Goal: Task Accomplishment & Management: Complete application form

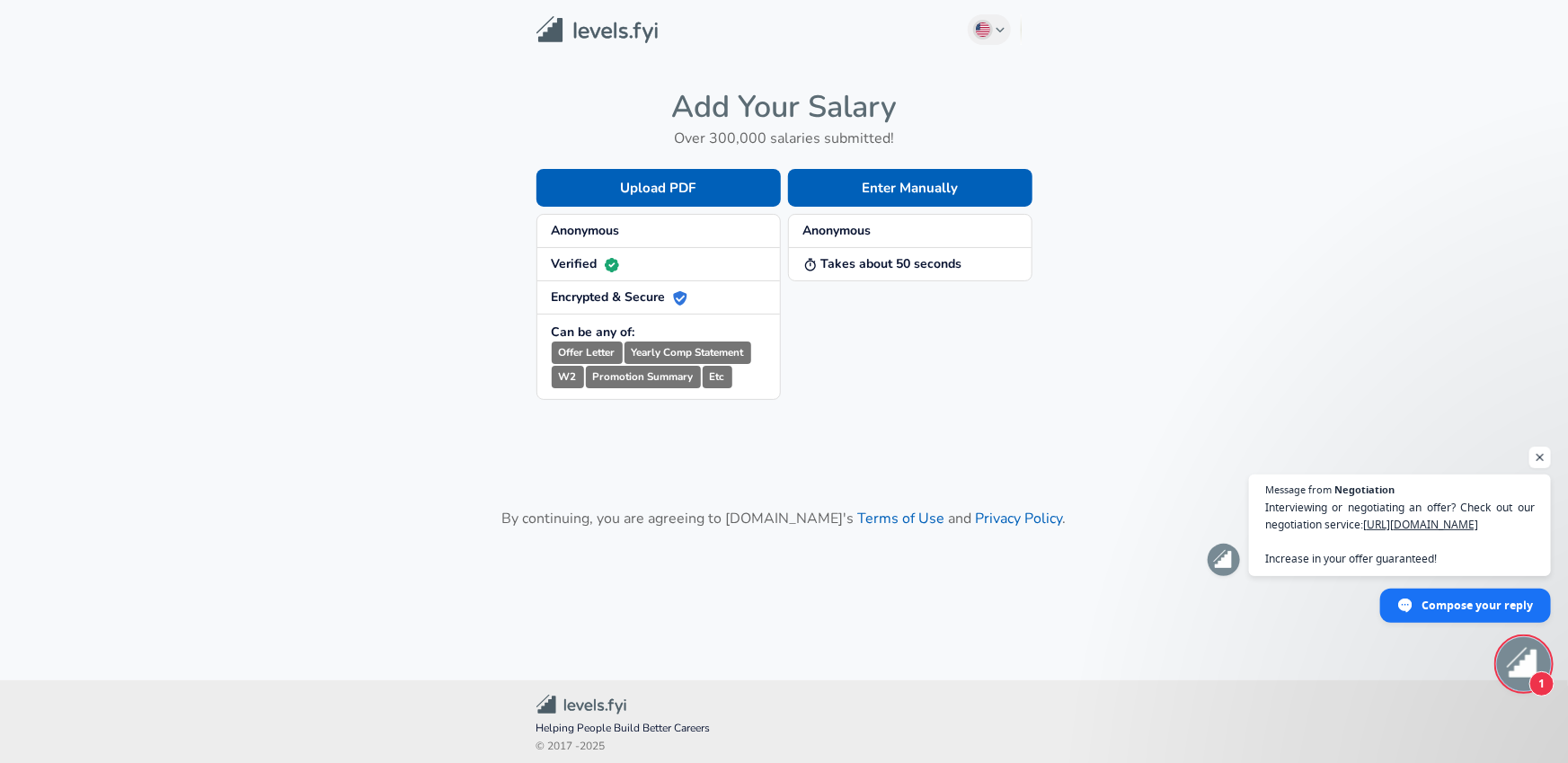
click at [650, 233] on span "Anonymous" at bounding box center [659, 231] width 214 height 18
click at [868, 235] on strong "Anonymous" at bounding box center [837, 230] width 68 height 17
click at [844, 175] on button "Enter Manually" at bounding box center [910, 188] width 245 height 38
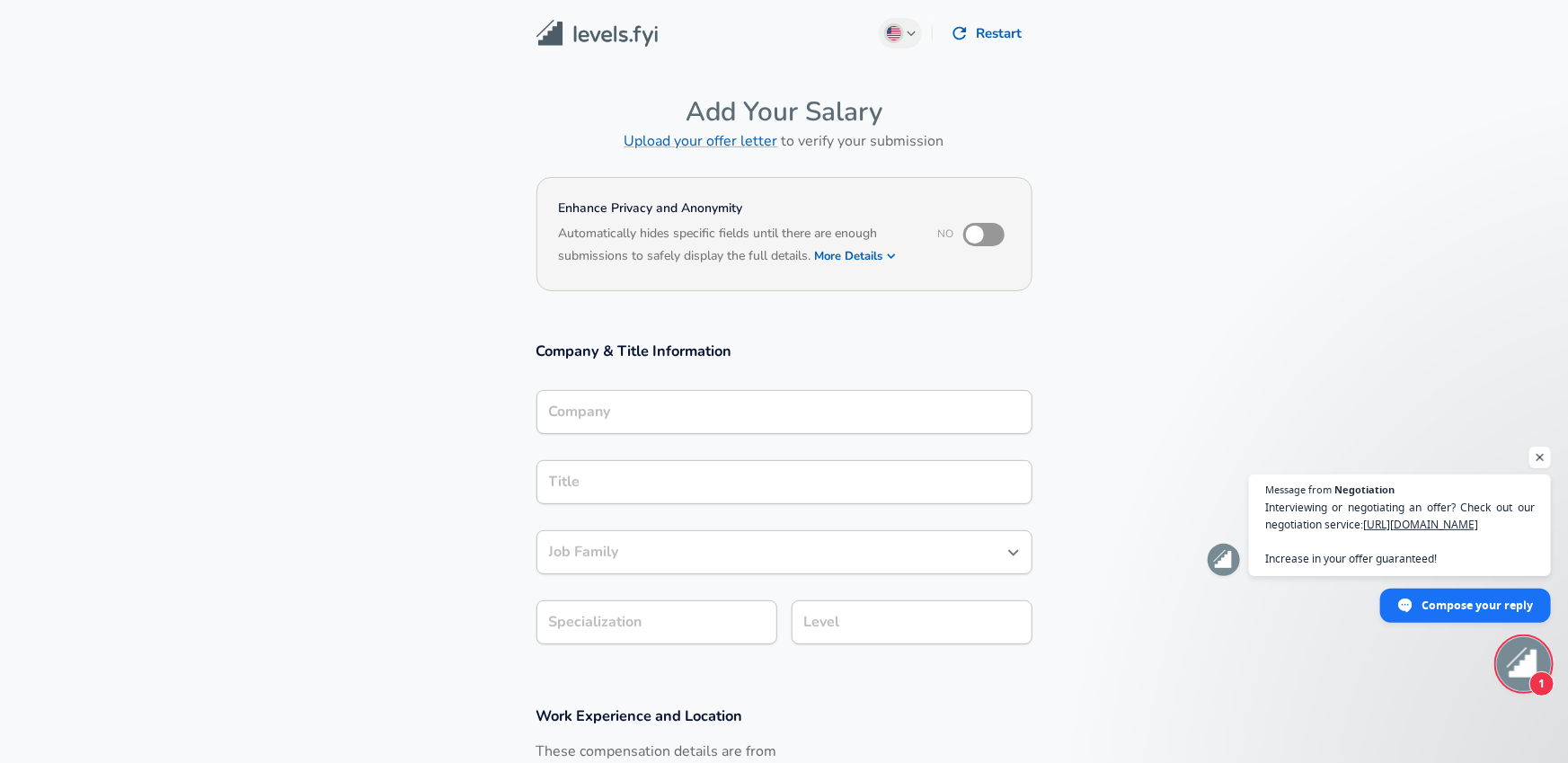
click at [716, 411] on input "Company" at bounding box center [785, 412] width 480 height 28
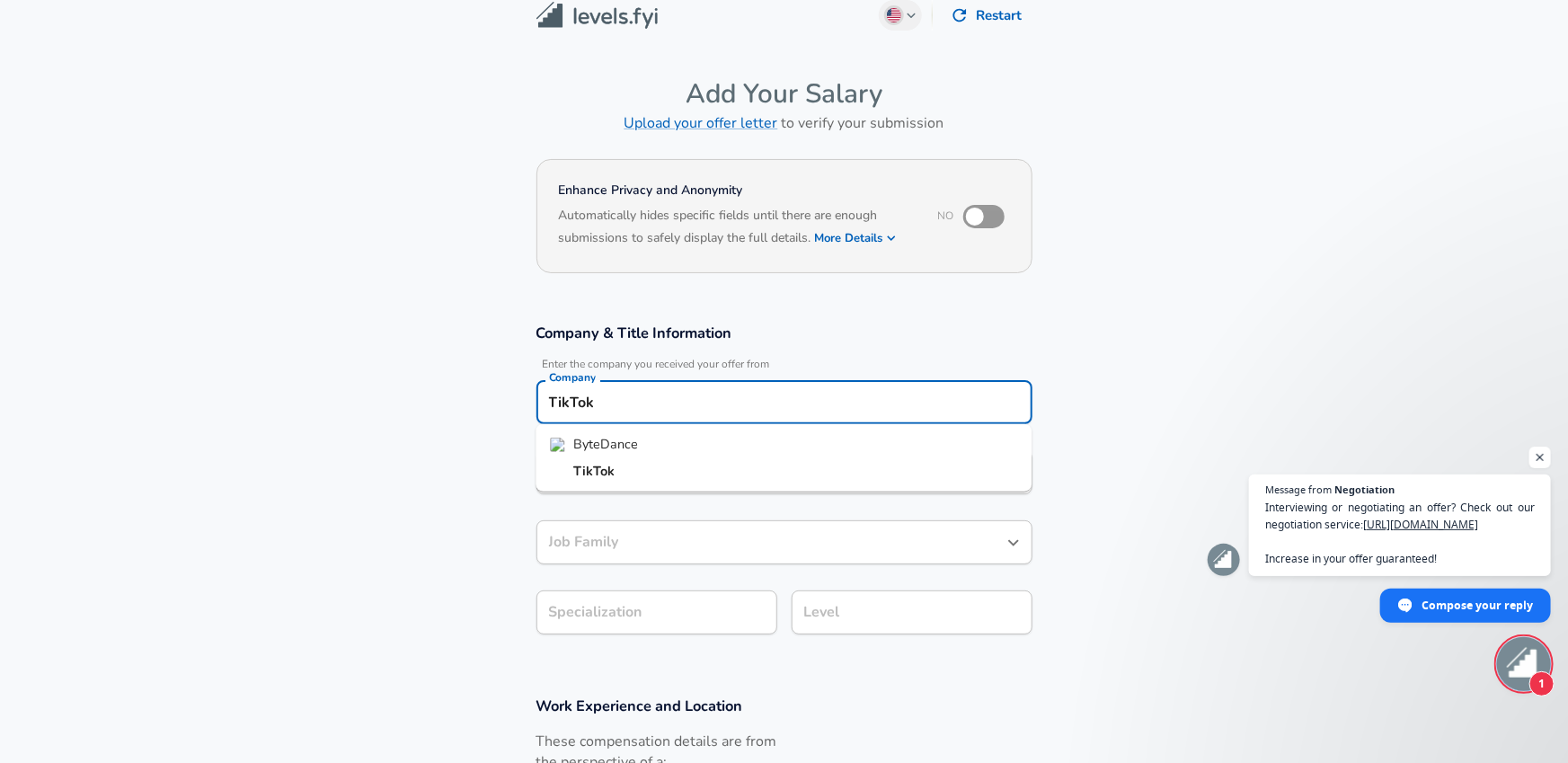
click at [720, 481] on li "TikTok" at bounding box center [783, 470] width 496 height 27
type input "TikTok"
click at [704, 475] on input "Title" at bounding box center [785, 472] width 480 height 28
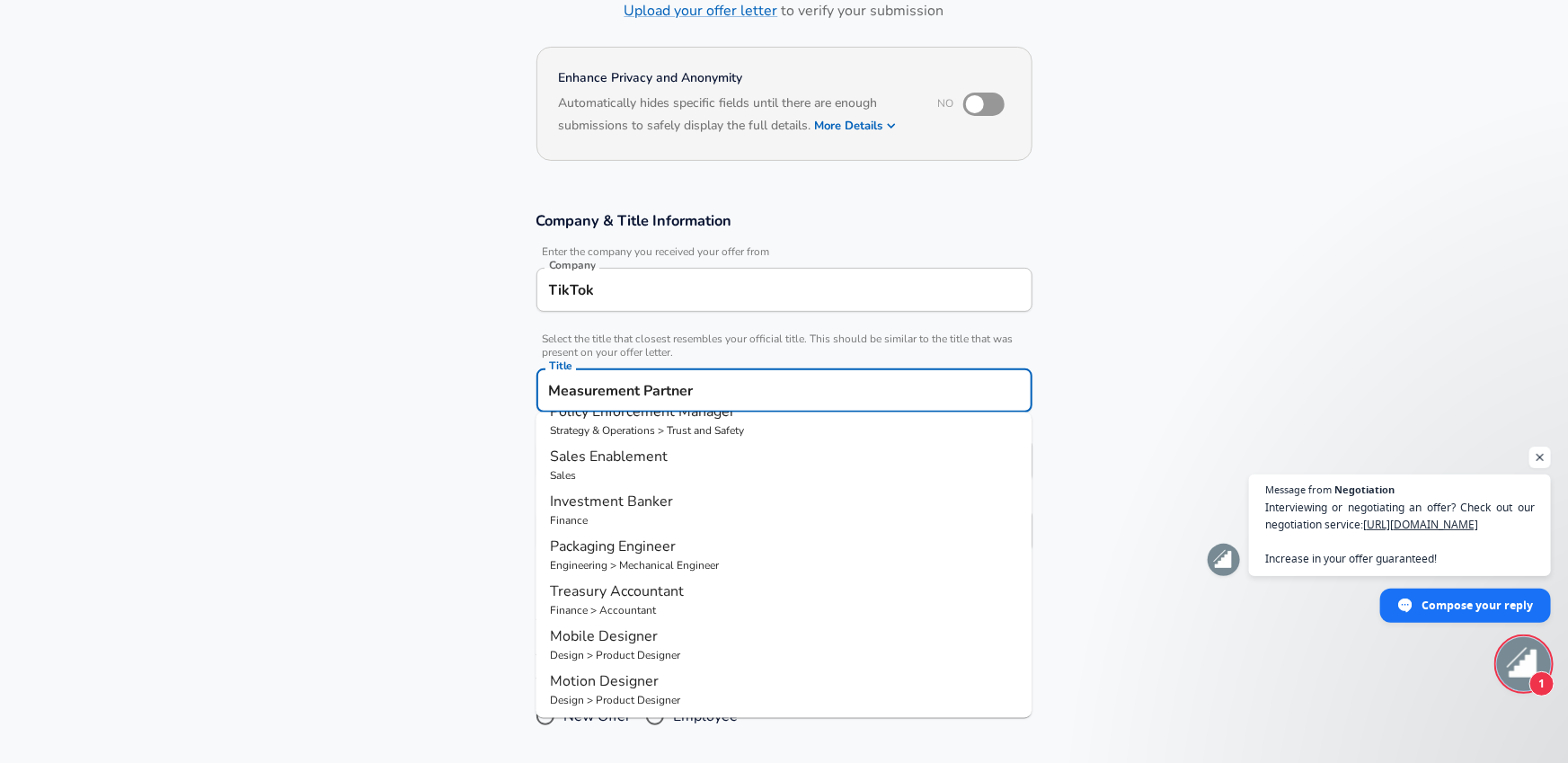
scroll to position [146, 0]
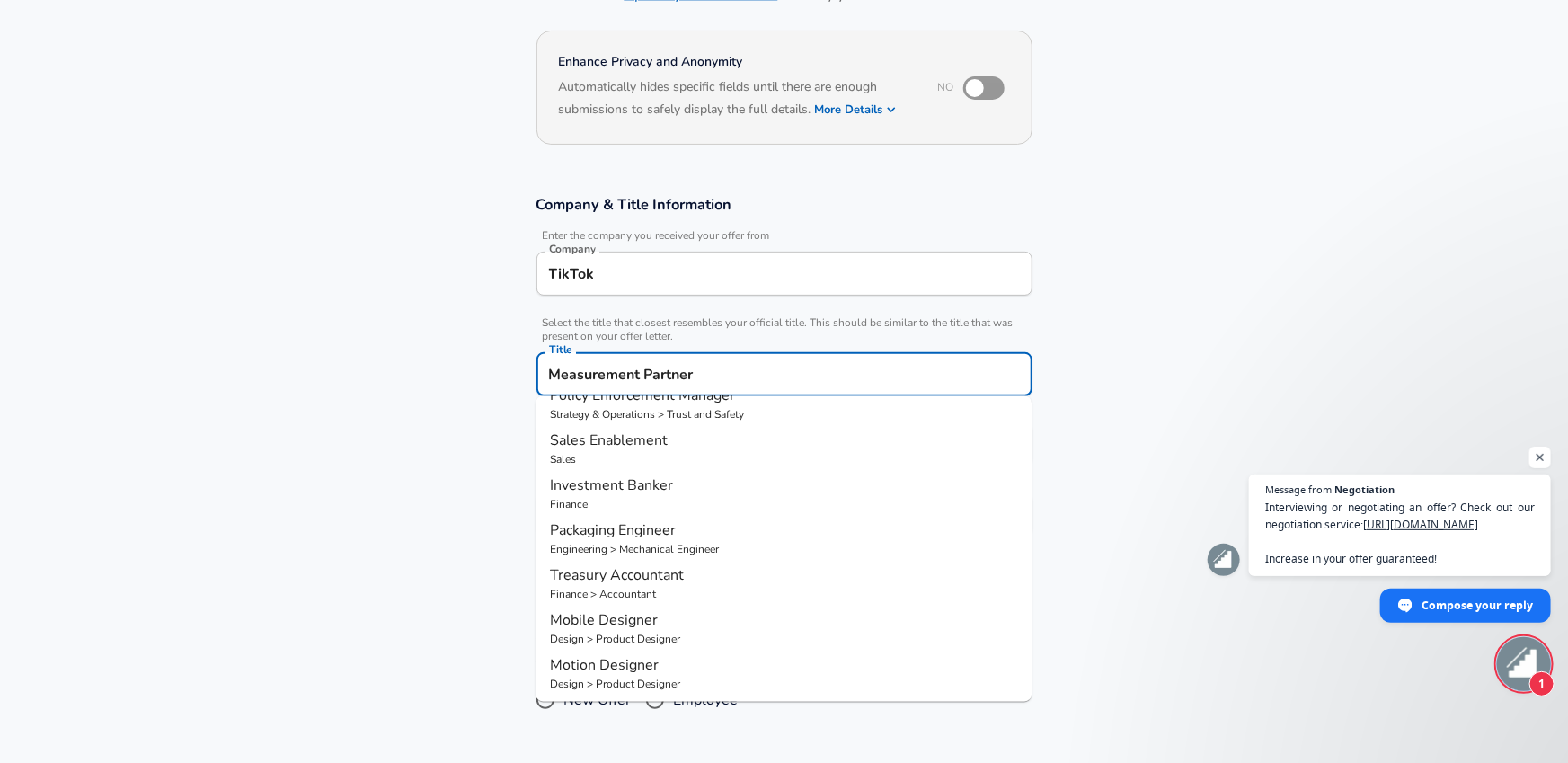
type input "Measurement Partner"
click at [365, 496] on section "Company & Title Information Enter the company you received your offer from Comp…" at bounding box center [784, 375] width 1568 height 404
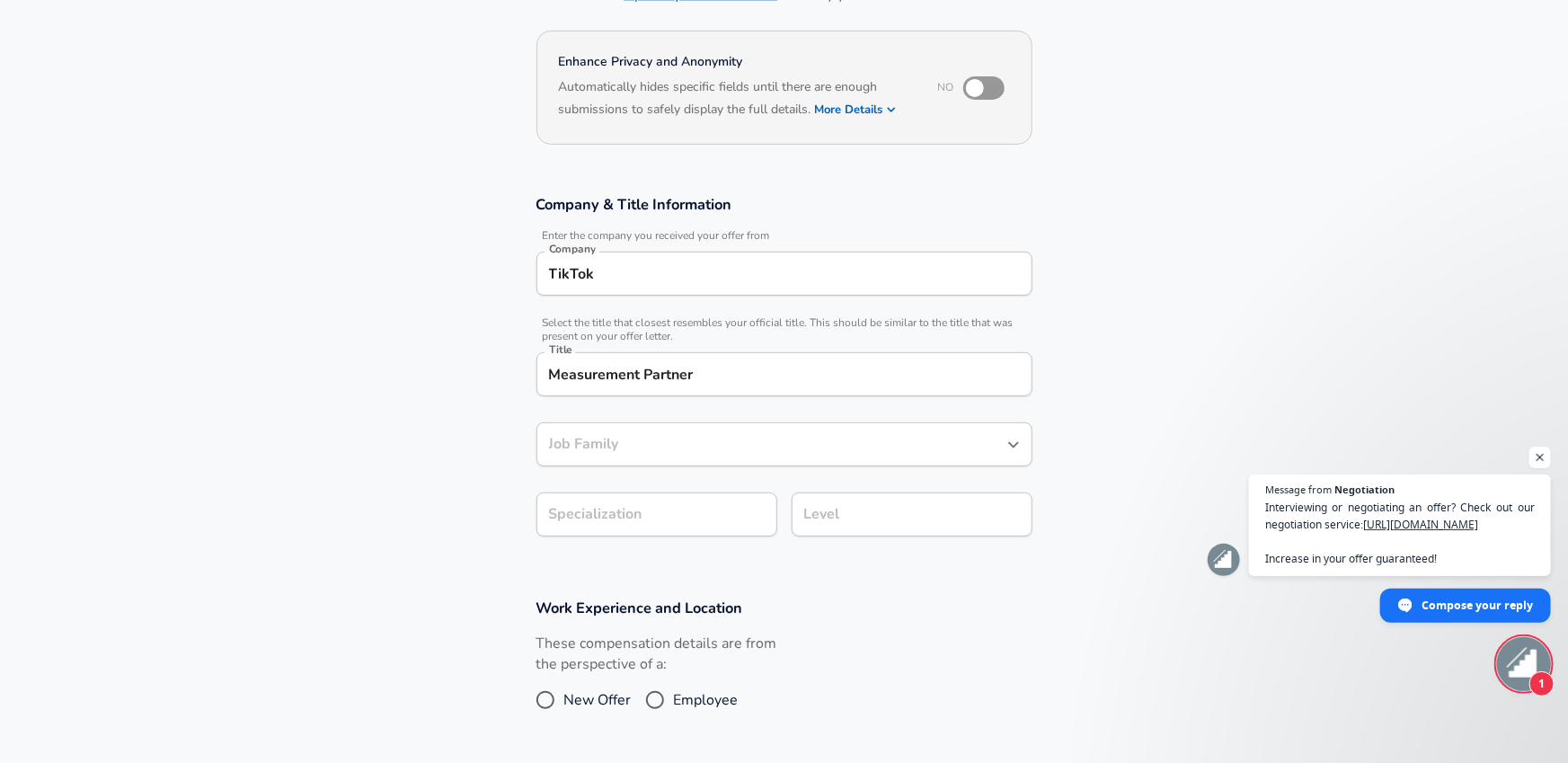
click at [615, 446] on input "Job Family" at bounding box center [771, 444] width 453 height 28
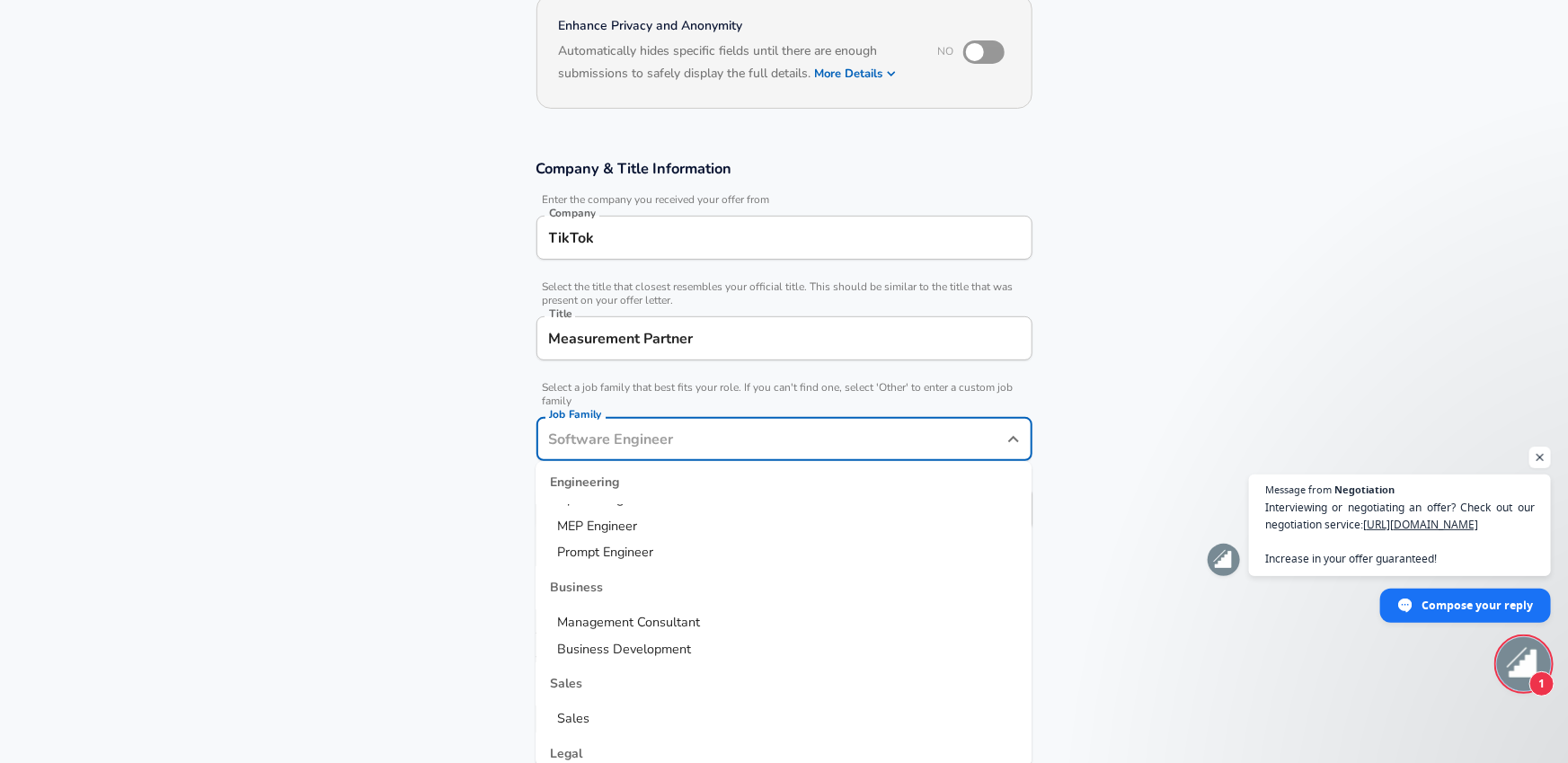
scroll to position [605, 0]
click at [719, 605] on li "Management Consultant" at bounding box center [783, 618] width 496 height 27
type input "Management Consultant"
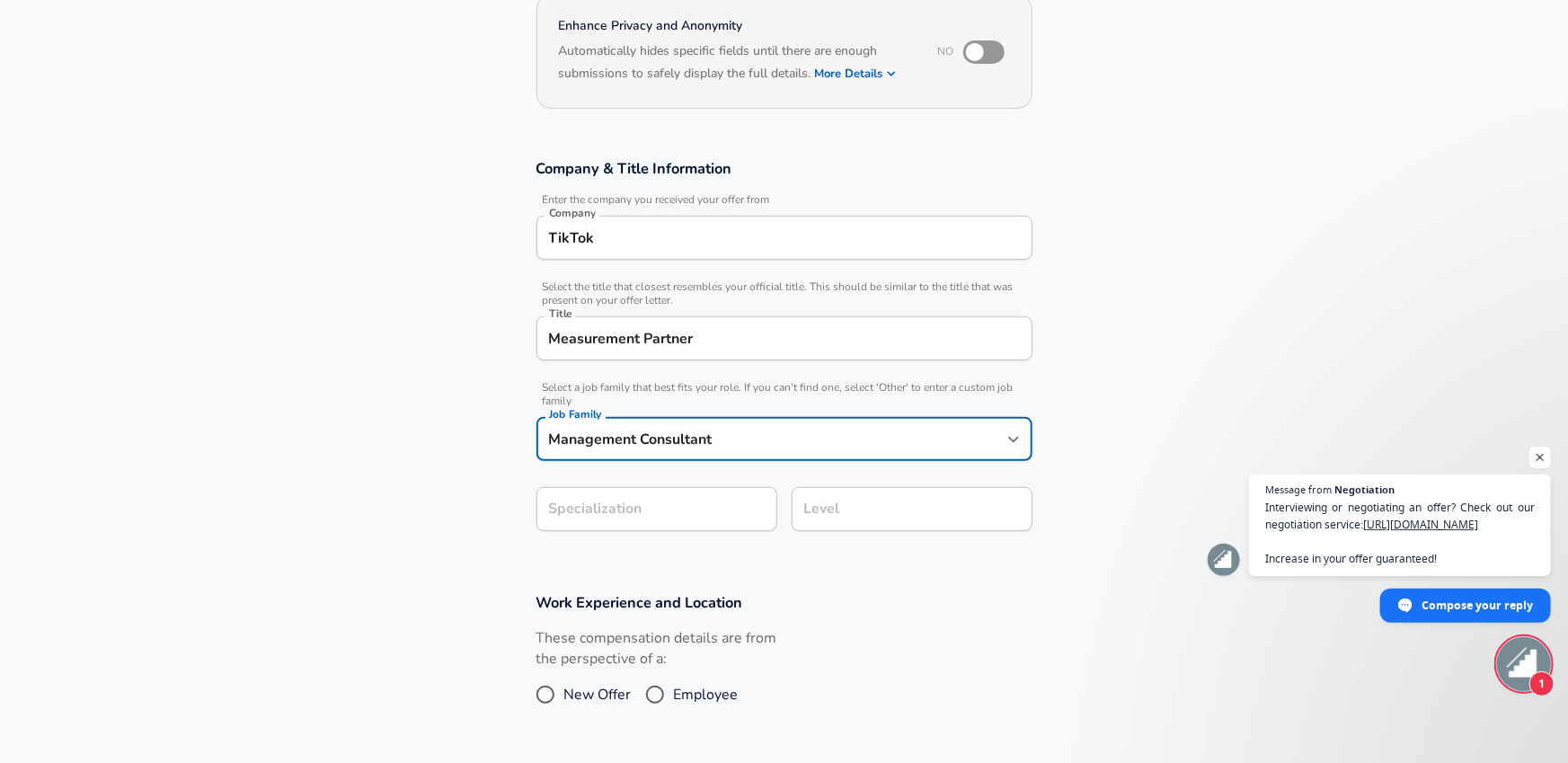
click at [685, 512] on section "Company & Title Information Enter the company you received your offer from Comp…" at bounding box center [784, 354] width 1568 height 434
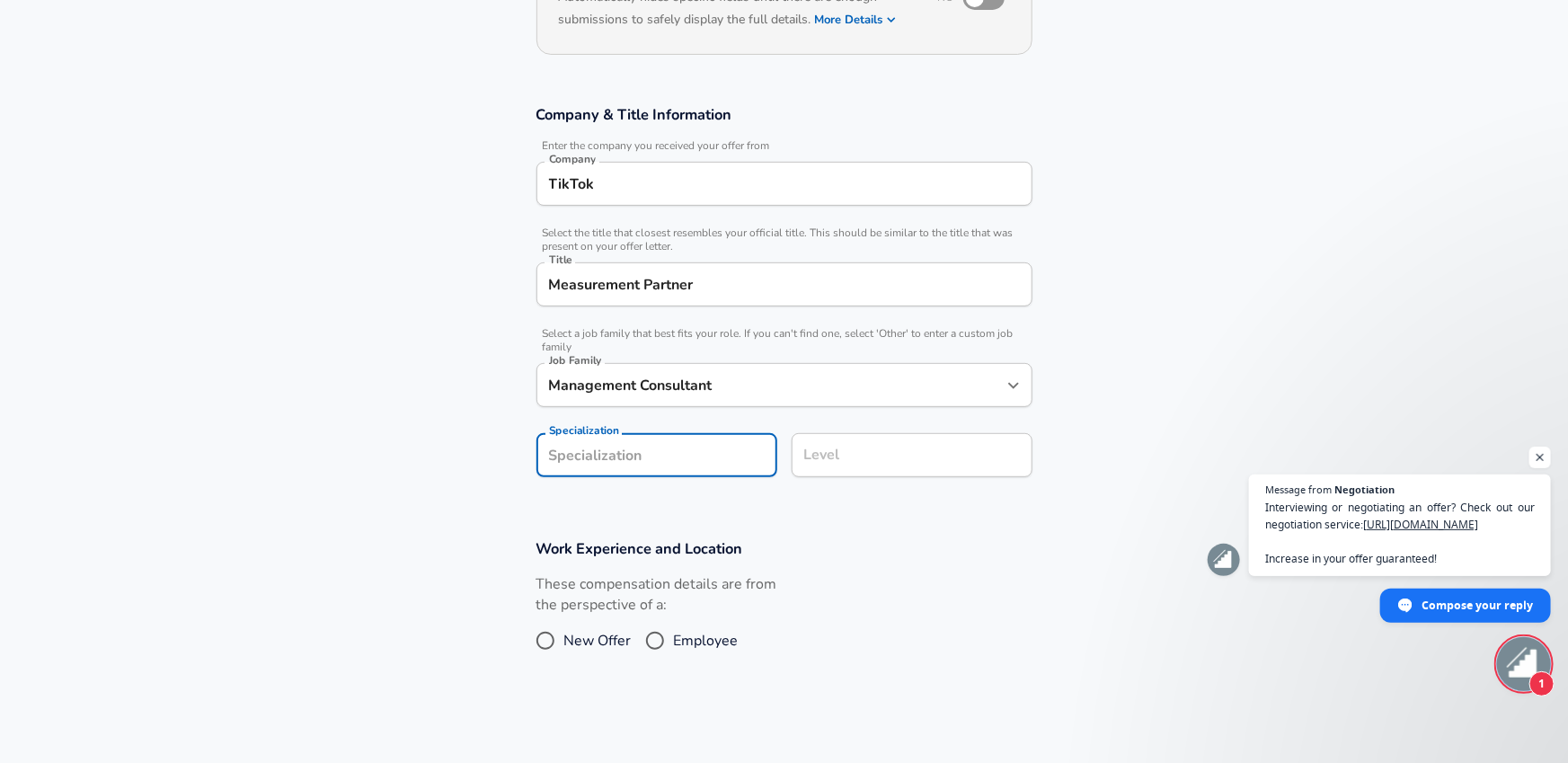
click at [675, 639] on span "Employee" at bounding box center [707, 641] width 65 height 22
click at [674, 639] on input "Employee" at bounding box center [655, 640] width 38 height 29
radio input "true"
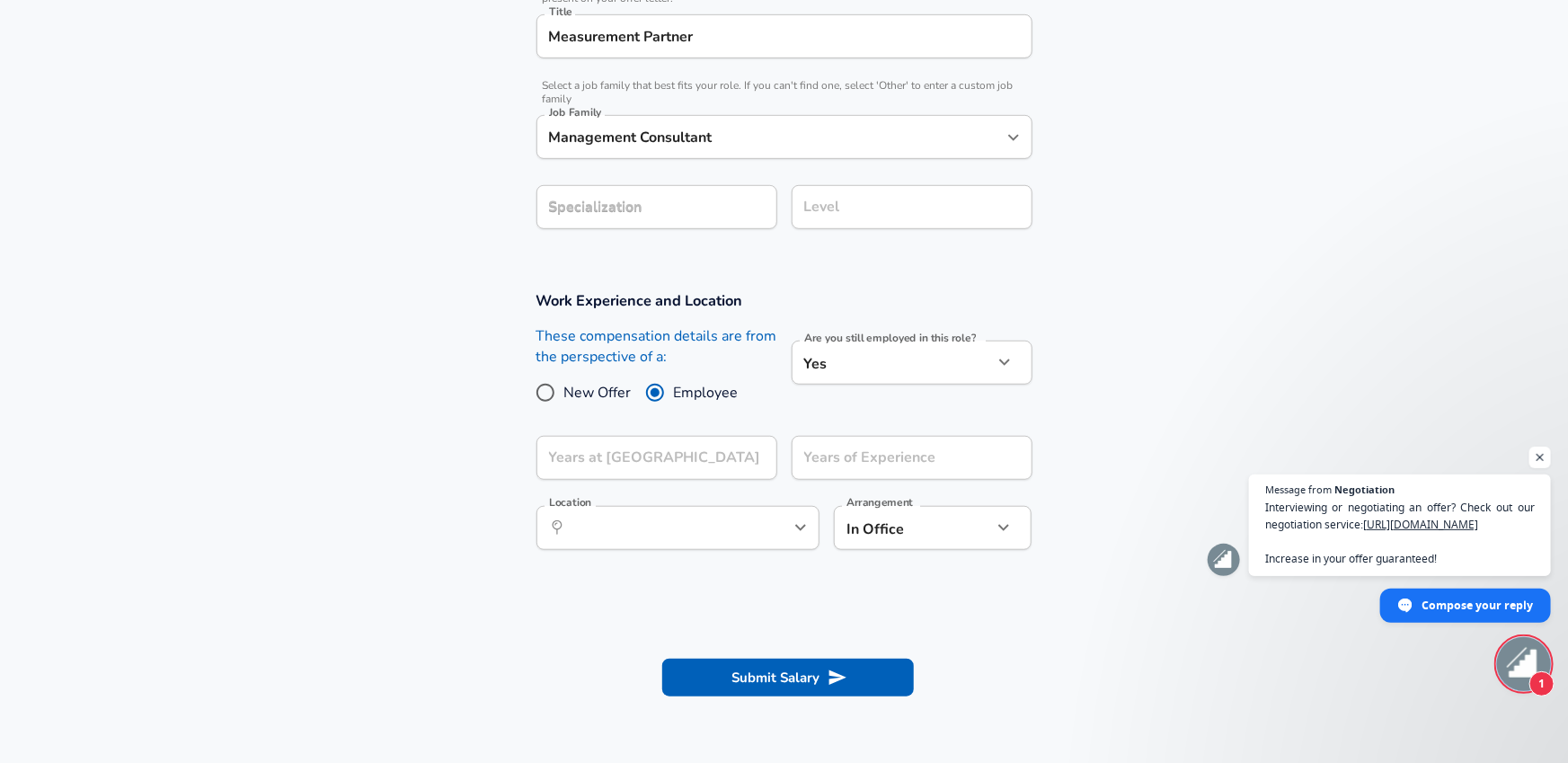
scroll to position [491, 0]
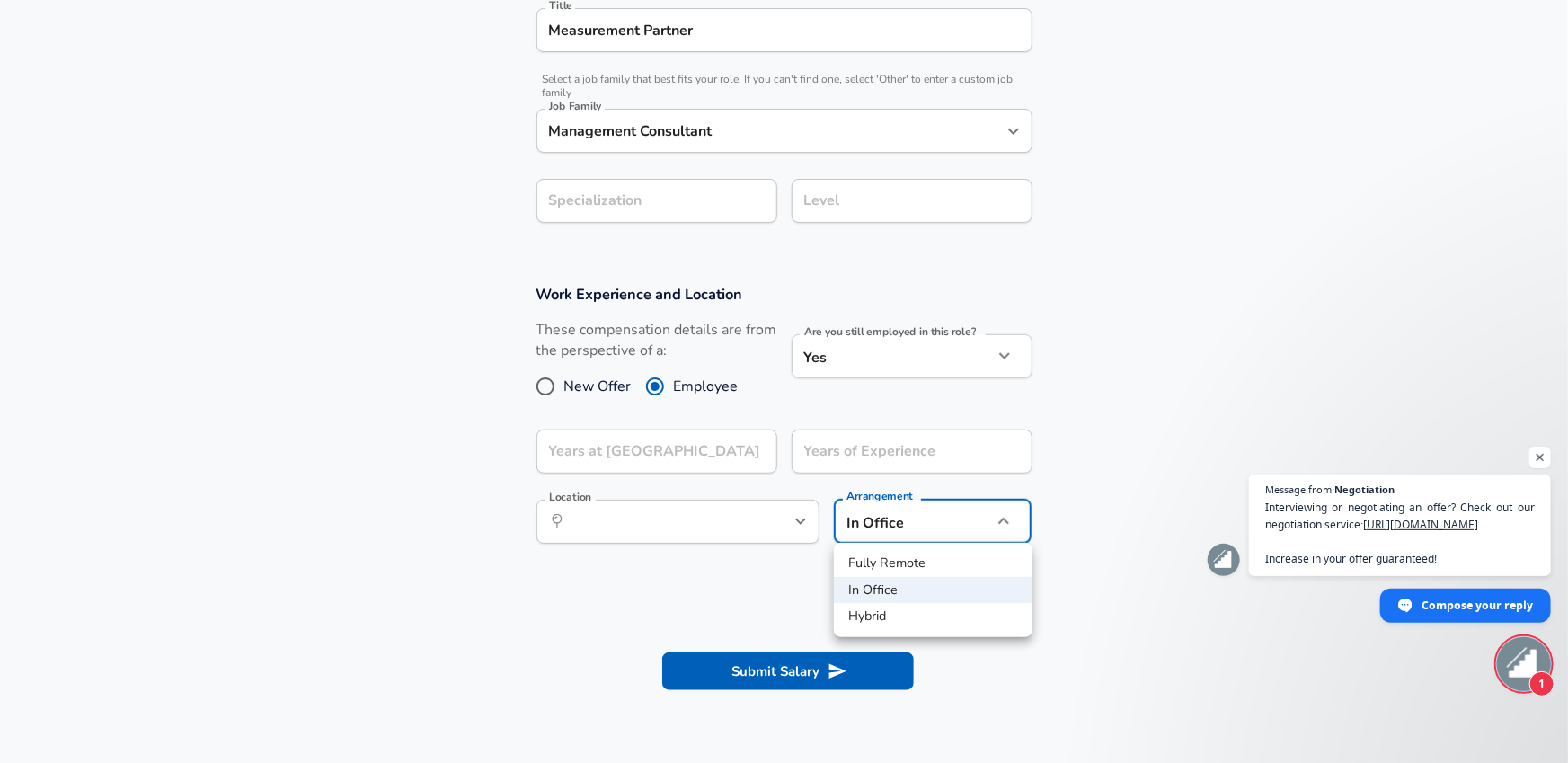
click at [887, 613] on li "Hybrid" at bounding box center [933, 616] width 198 height 27
type input "hybrid"
